Goal: Use online tool/utility: Use online tool/utility

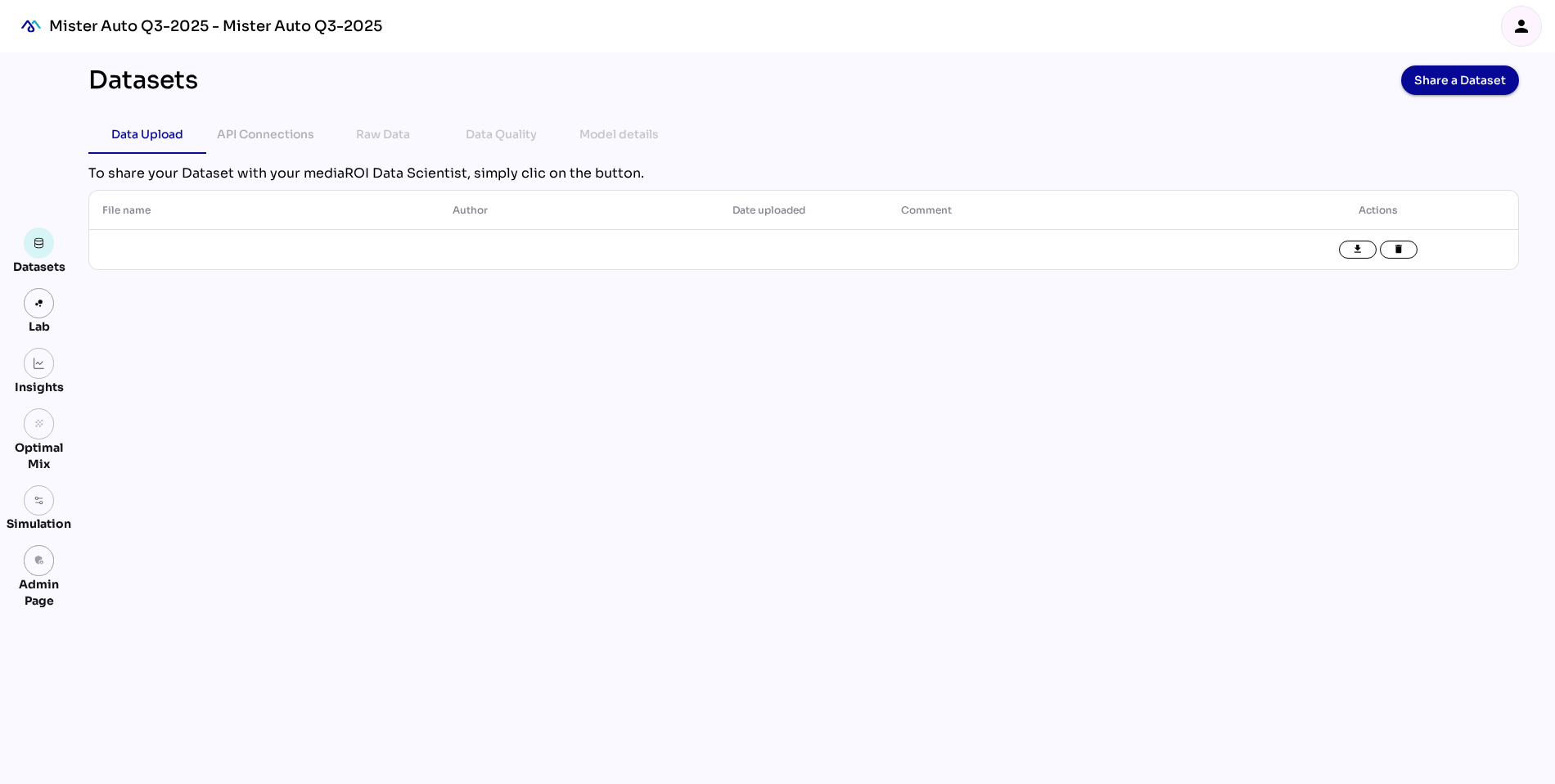
click at [1527, 26] on icon "person" at bounding box center [1522, 26] width 20 height 20
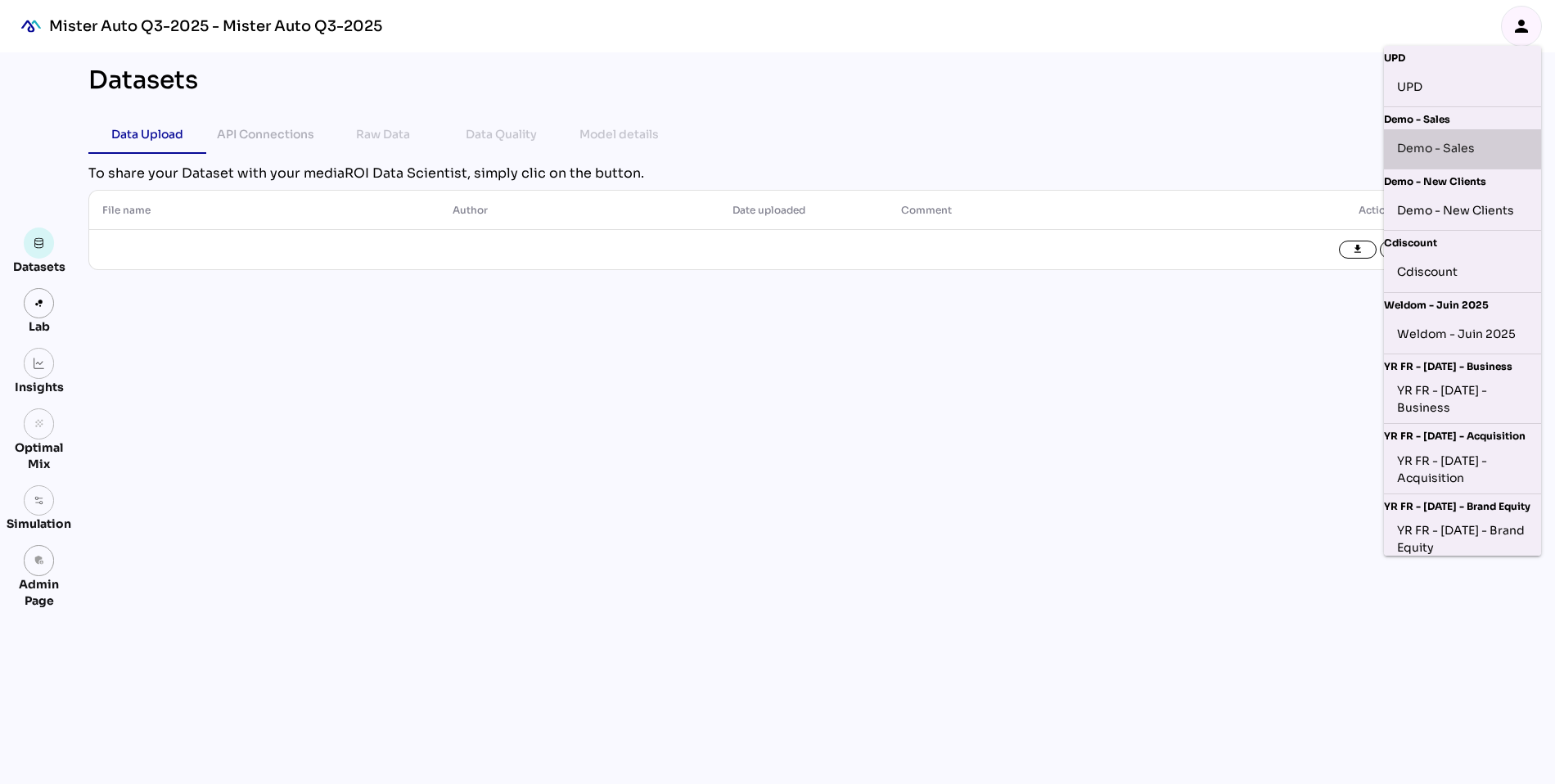
click at [1438, 149] on div "Demo - Sales" at bounding box center [1462, 149] width 131 height 26
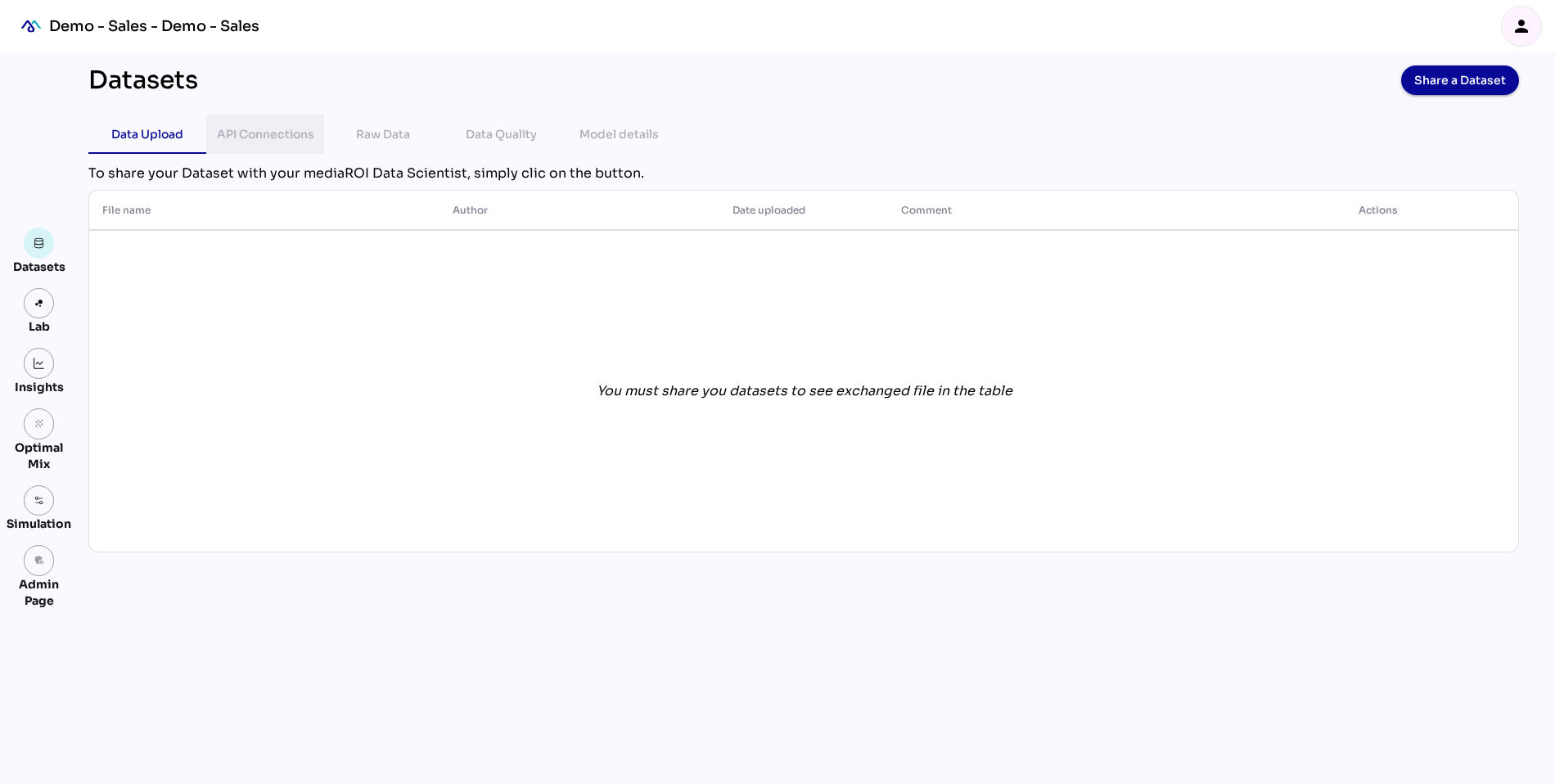
click at [269, 131] on div "API Connections" at bounding box center [266, 134] width 97 height 20
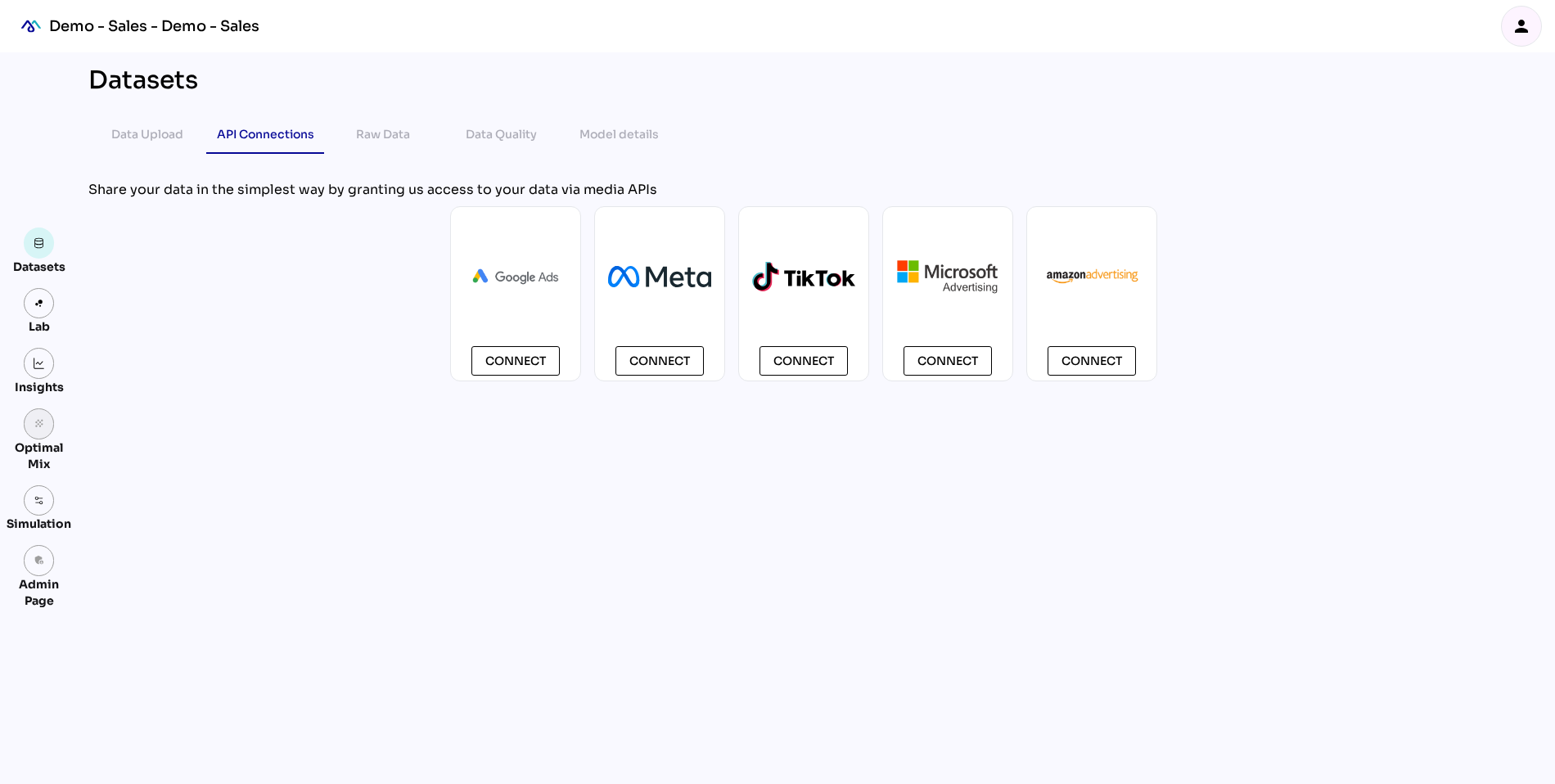
click at [41, 433] on link "grain" at bounding box center [39, 424] width 32 height 32
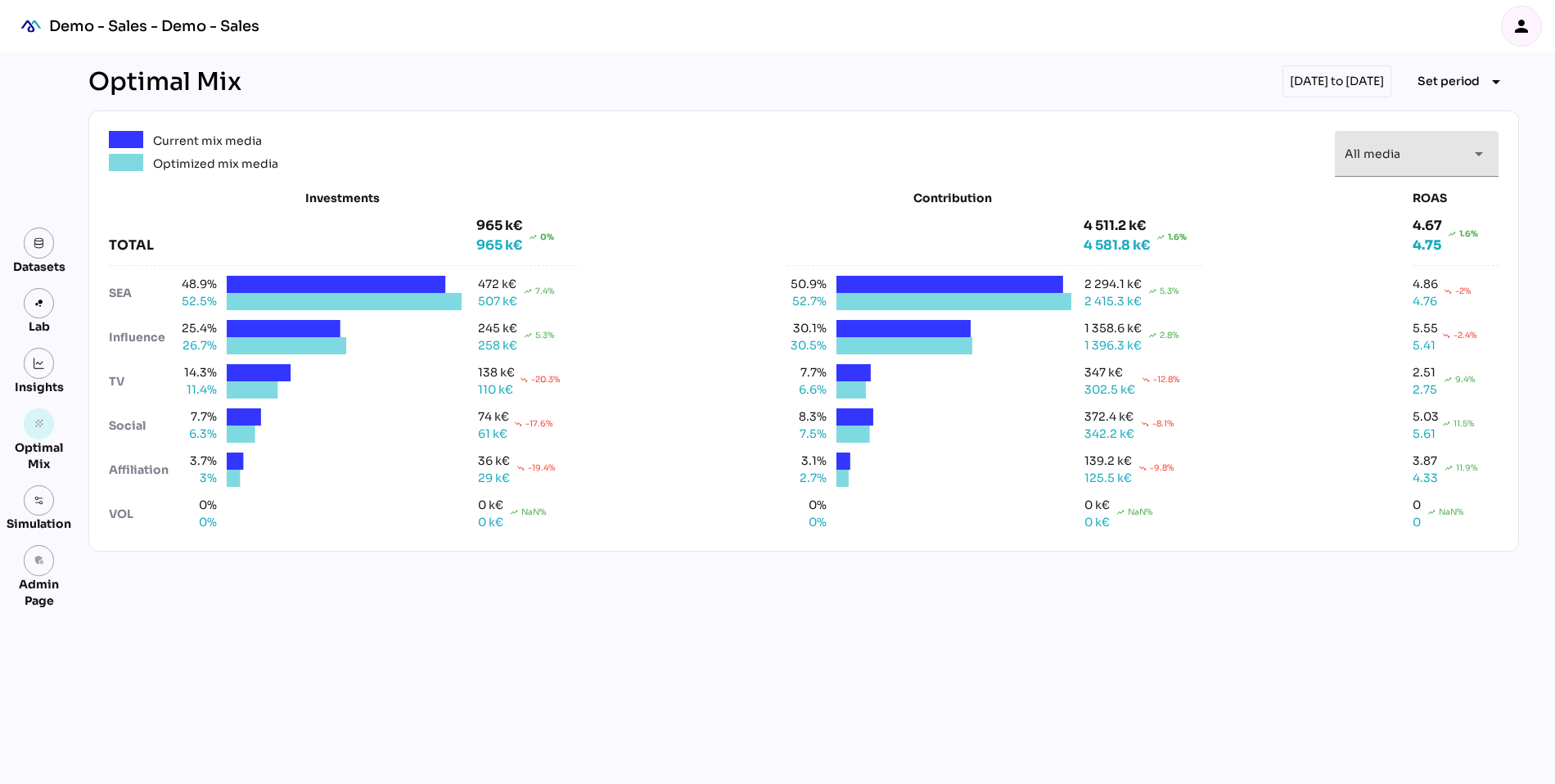
click at [1388, 147] on span "All media" at bounding box center [1372, 154] width 56 height 14
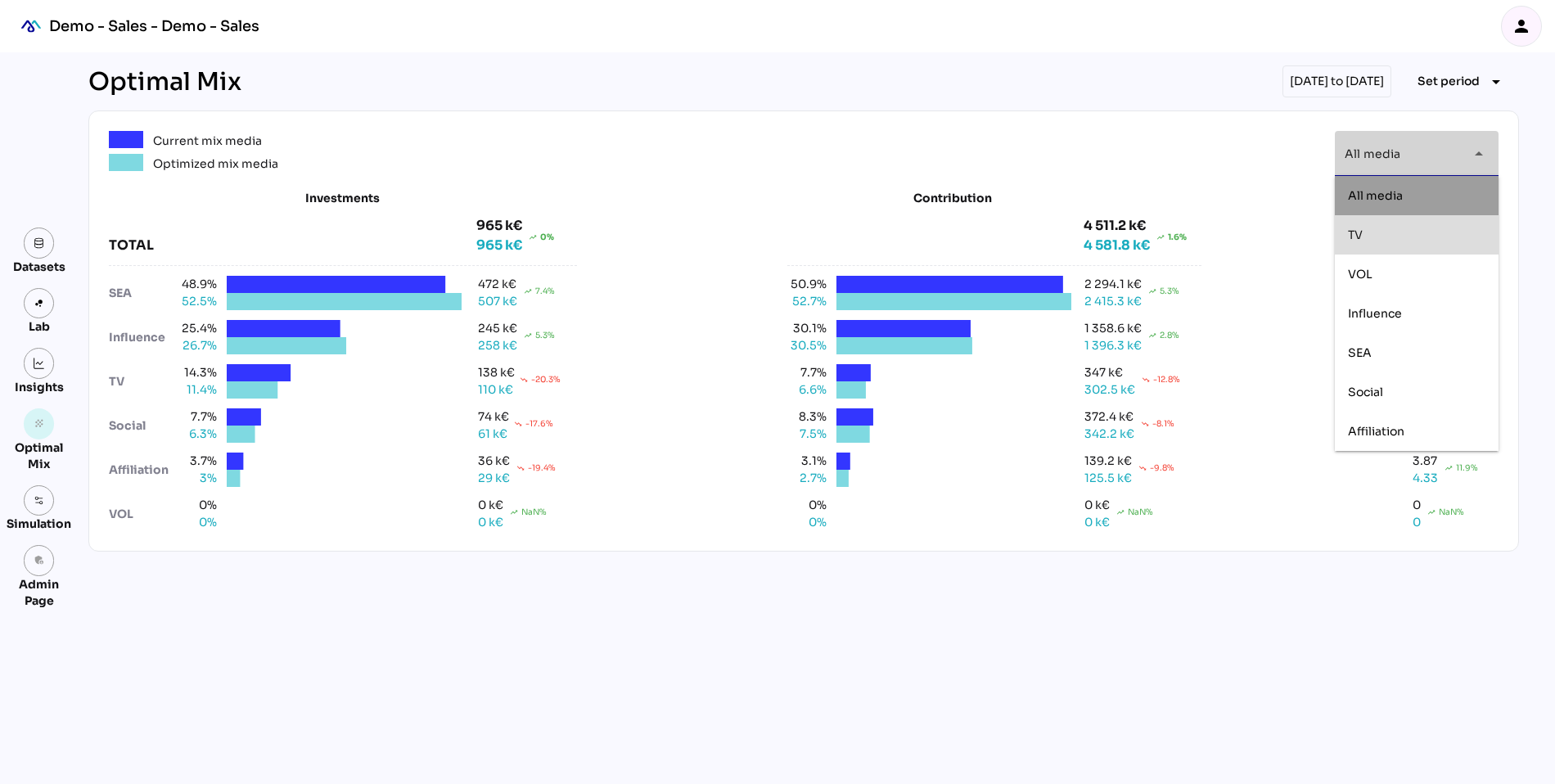
click at [1361, 230] on span "TV" at bounding box center [1355, 234] width 14 height 14
type input "**"
